Goal: Find specific page/section: Find specific page/section

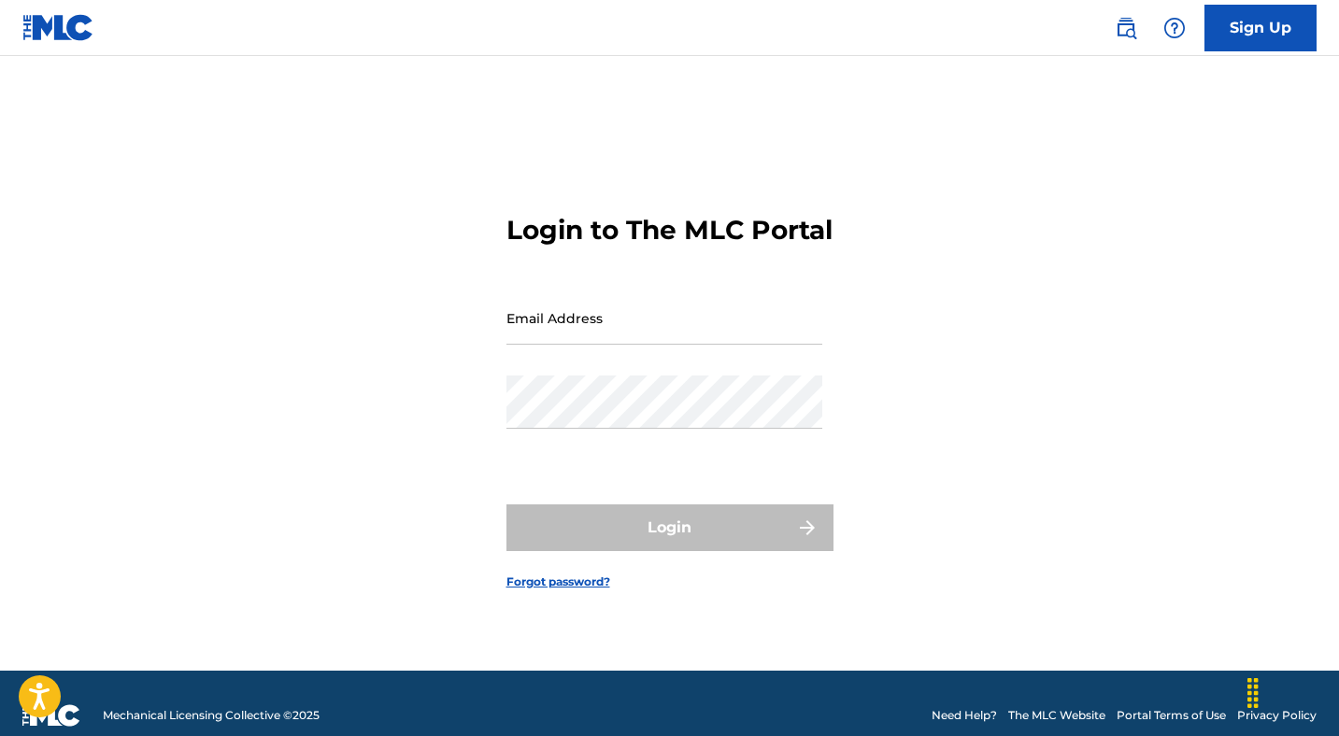
click at [645, 335] on input "Email Address" at bounding box center [664, 317] width 316 height 53
type input "[EMAIL_ADDRESS][DOMAIN_NAME]"
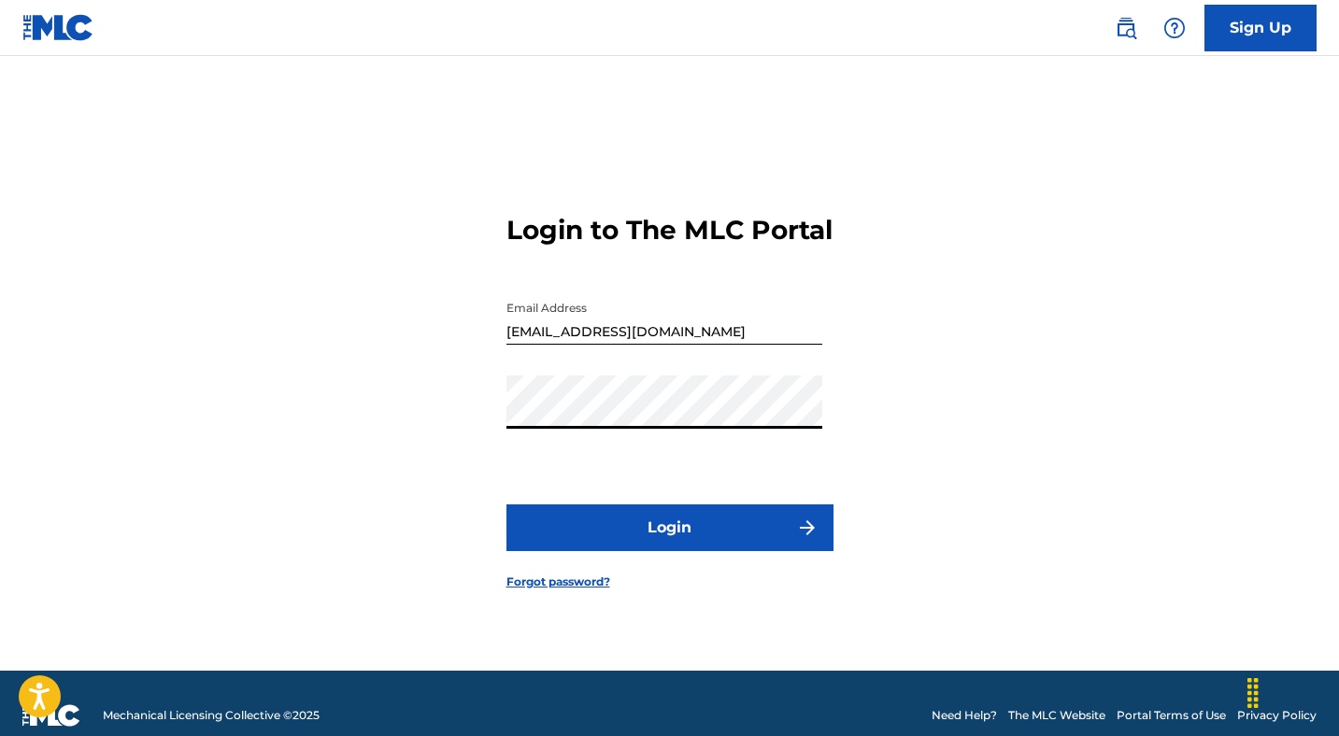
click at [647, 529] on button "Login" at bounding box center [669, 527] width 327 height 47
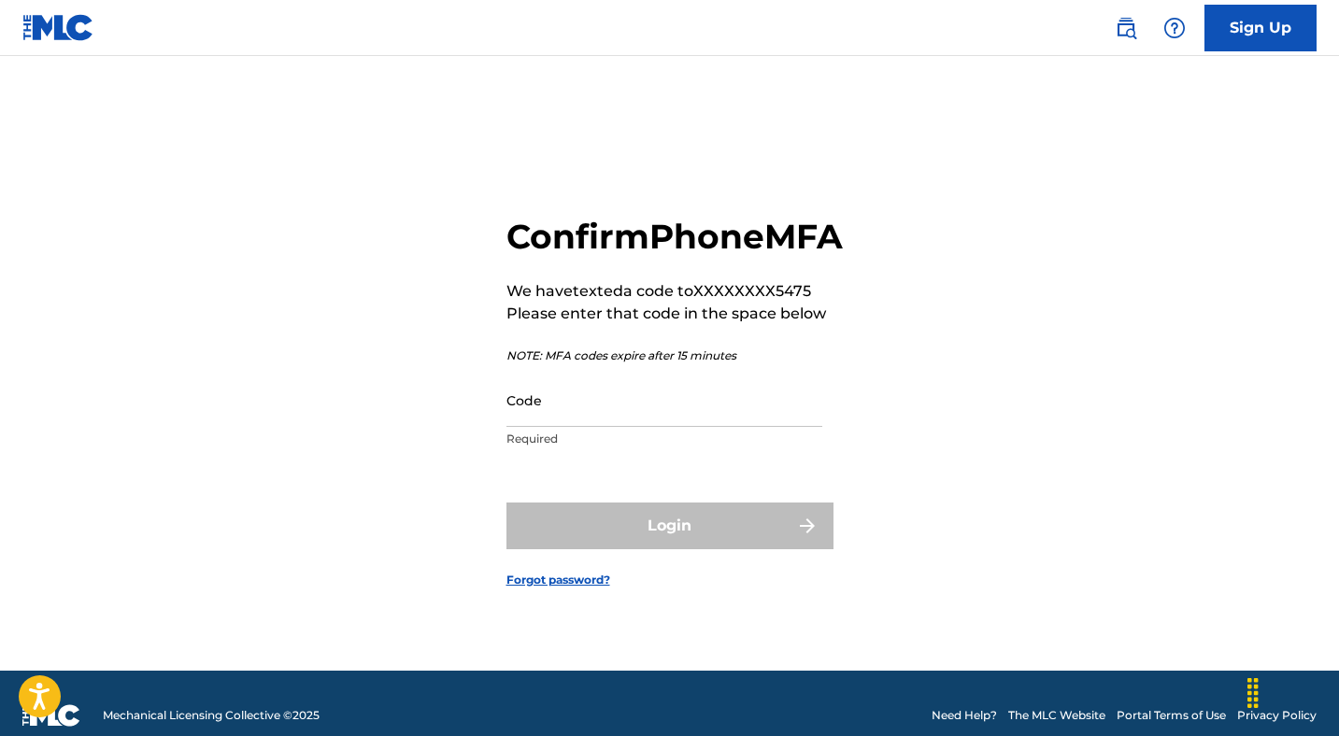
click at [580, 419] on input "Code" at bounding box center [664, 400] width 316 height 53
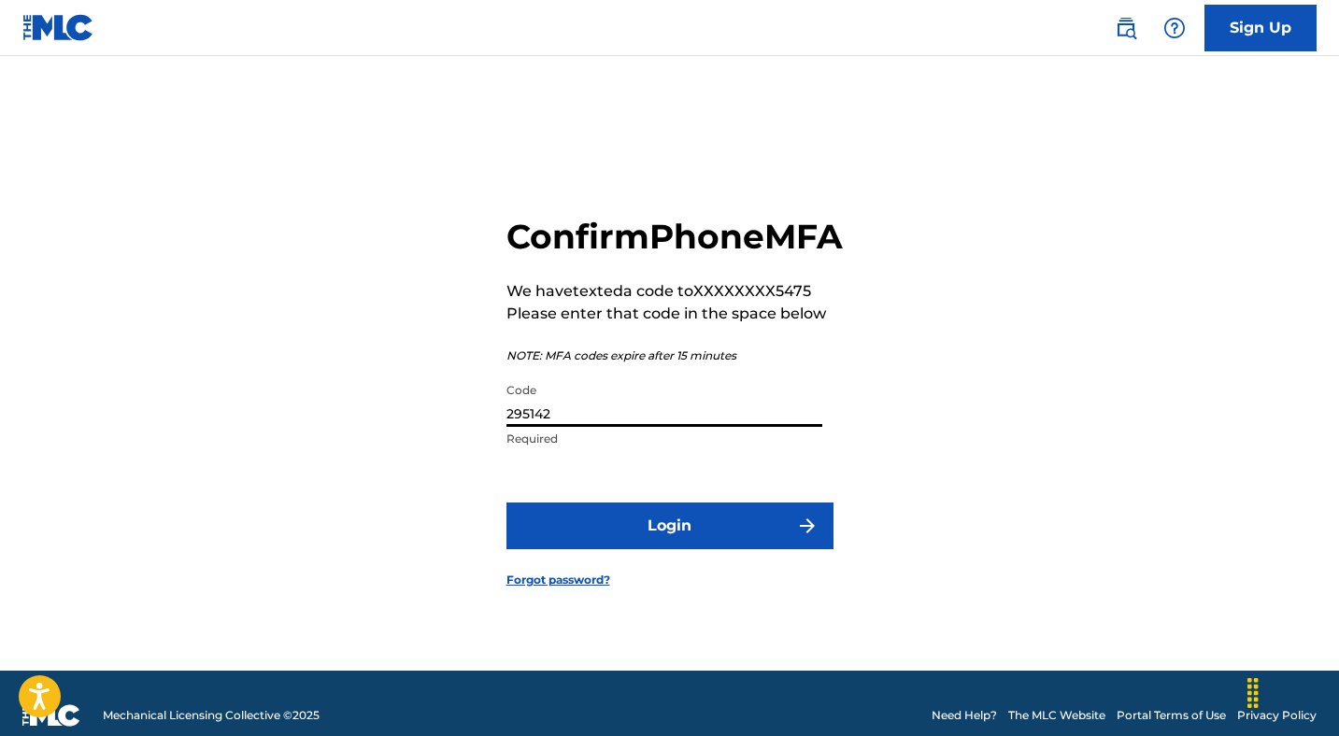
type input "295142"
click at [633, 549] on button "Login" at bounding box center [669, 526] width 327 height 47
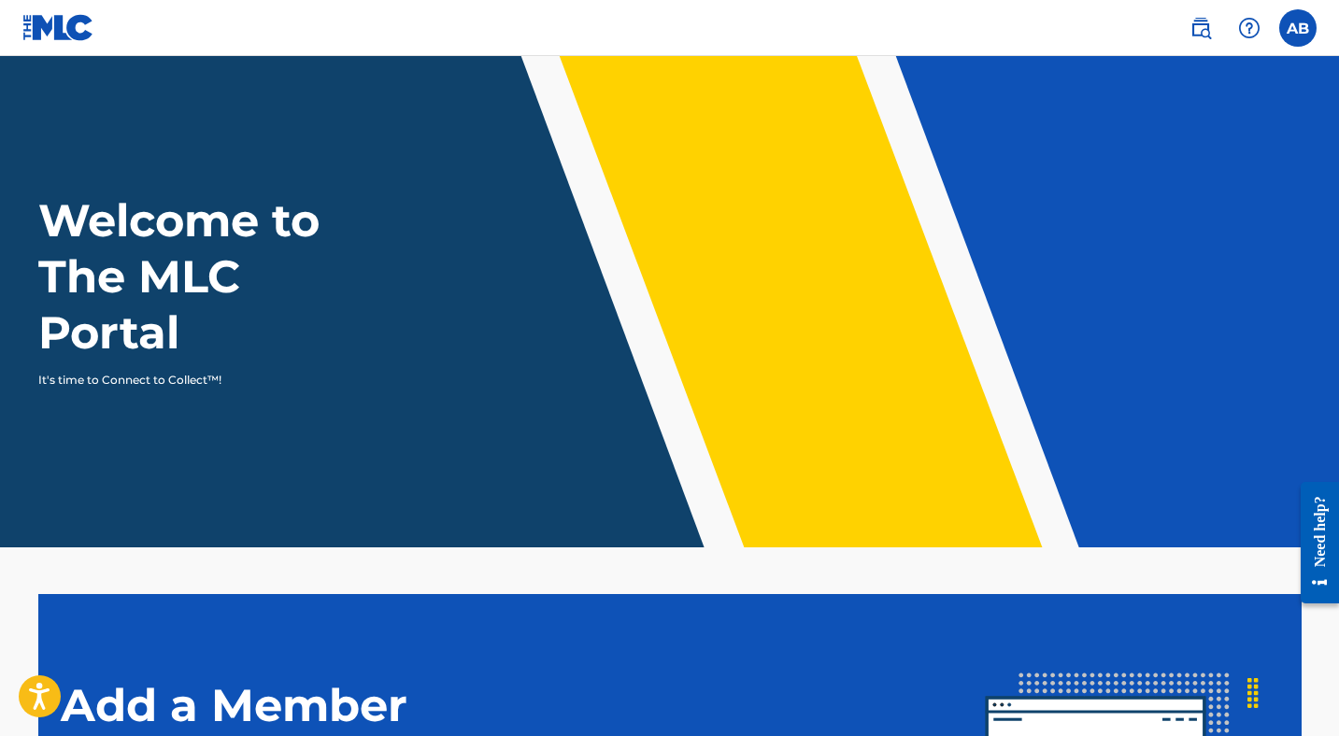
click at [1310, 29] on label at bounding box center [1297, 27] width 37 height 37
click at [1298, 28] on input "AB [PERSON_NAME] [EMAIL_ADDRESS][DOMAIN_NAME] Profile Log out" at bounding box center [1298, 28] width 0 height 0
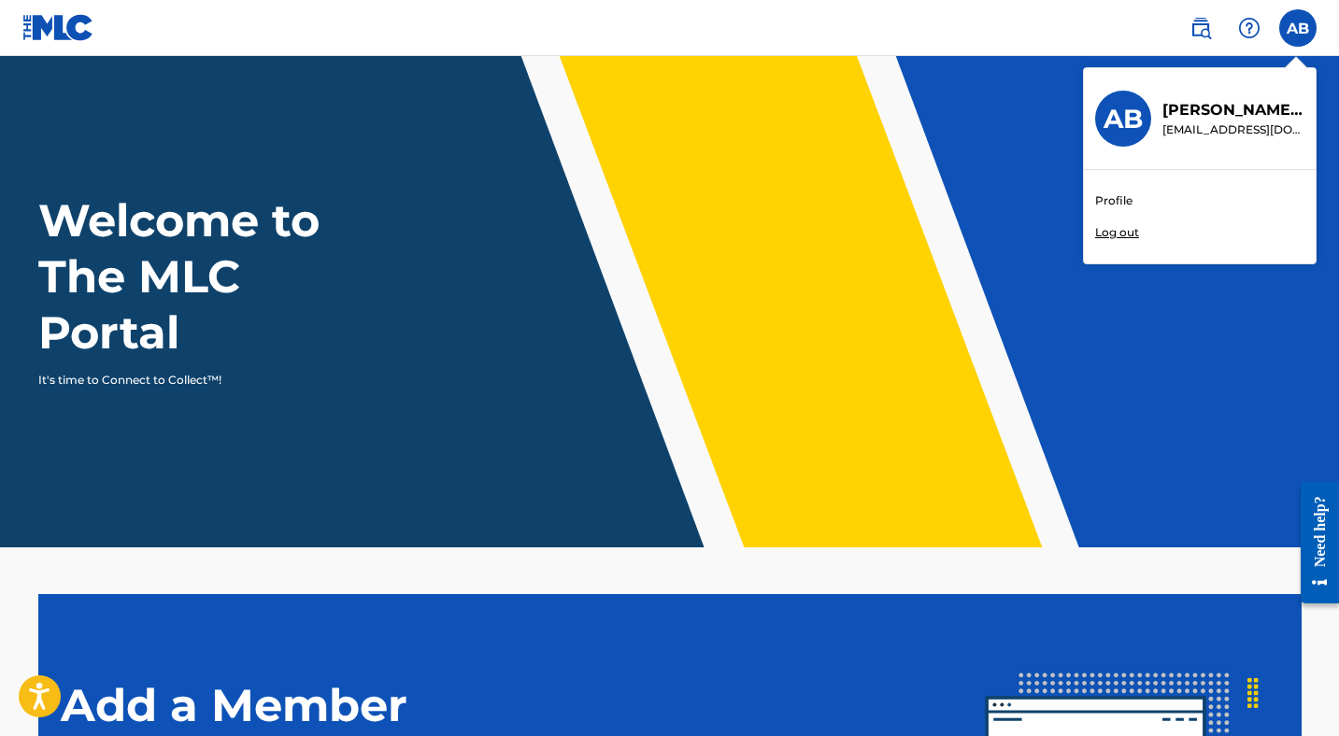
click at [1127, 192] on link "Profile" at bounding box center [1113, 200] width 37 height 17
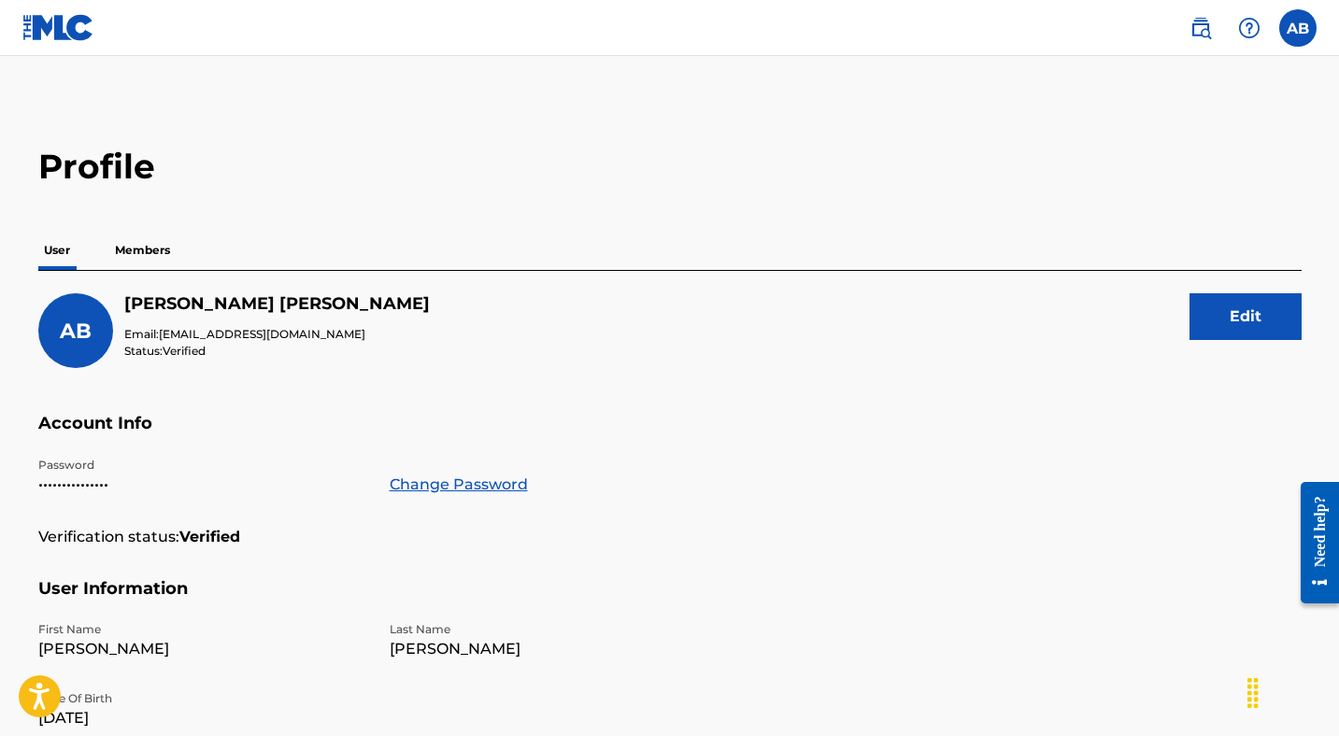
click at [157, 250] on p "Members" at bounding box center [142, 250] width 66 height 39
